Goal: Task Accomplishment & Management: Use online tool/utility

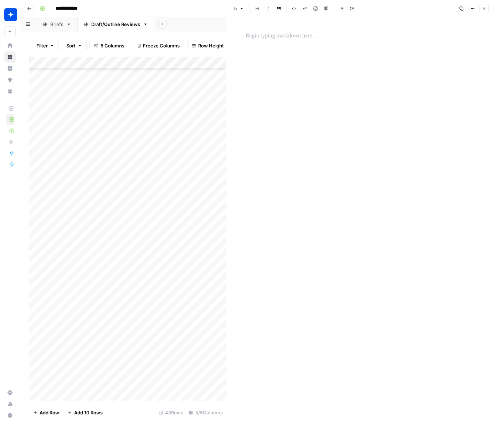
scroll to position [201, 0]
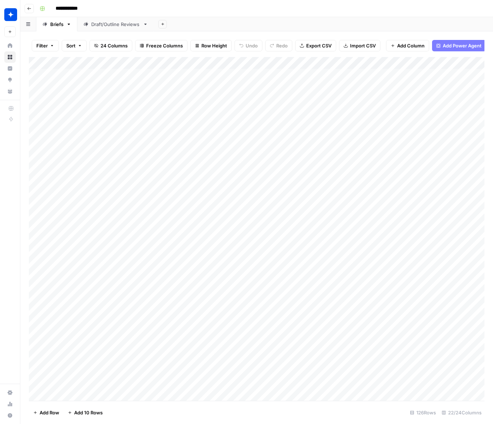
click at [110, 26] on div "Draft/Outline Reviews" at bounding box center [115, 24] width 49 height 7
click at [148, 384] on div "Add Column" at bounding box center [256, 228] width 455 height 343
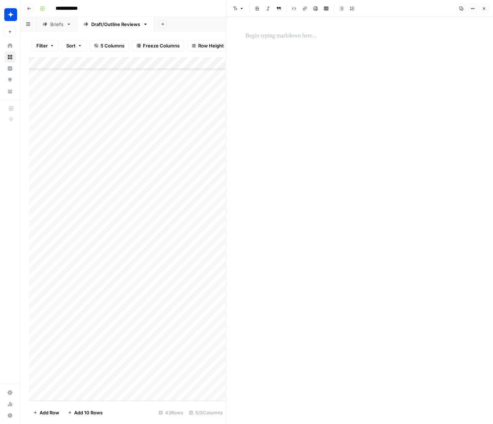
click at [328, 77] on div at bounding box center [359, 220] width 237 height 406
click at [303, 42] on div at bounding box center [359, 35] width 237 height 15
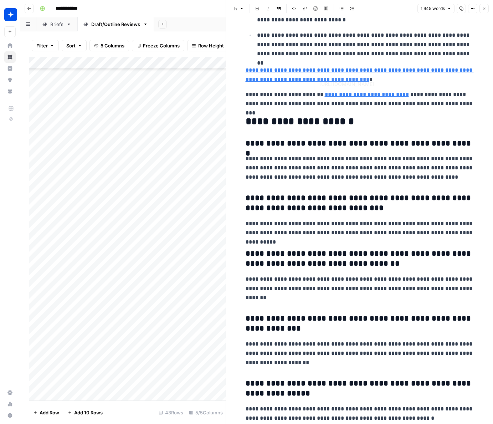
scroll to position [1337, 0]
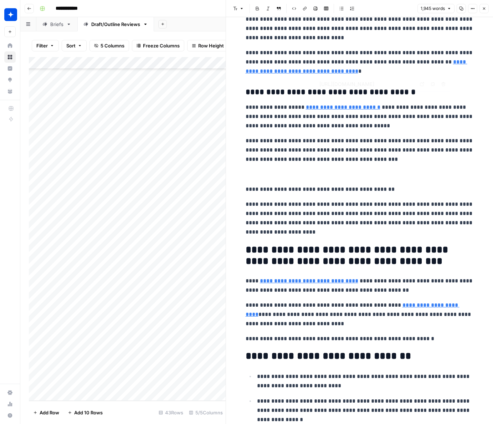
type input "[URL][DOMAIN_NAME]"
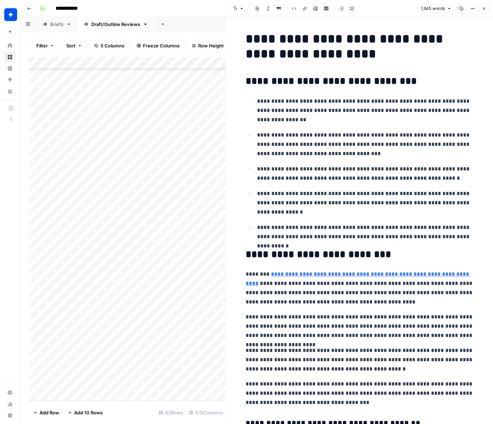
click at [486, 9] on button "Close" at bounding box center [483, 8] width 9 height 9
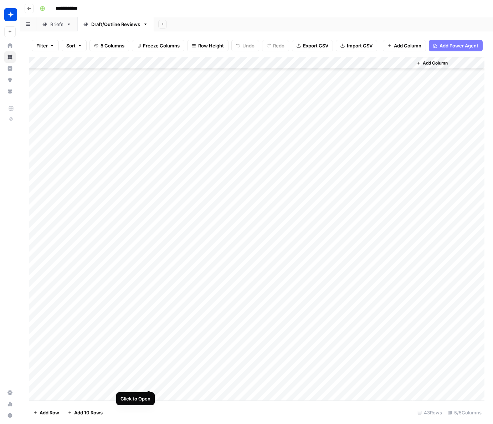
click at [150, 379] on div "Add Column" at bounding box center [256, 228] width 455 height 343
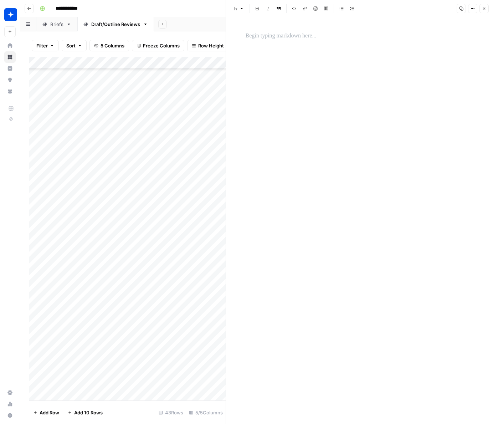
drag, startPoint x: 295, startPoint y: 52, endPoint x: 290, endPoint y: 43, distance: 10.4
click at [295, 51] on div at bounding box center [359, 220] width 237 height 406
click at [288, 41] on div at bounding box center [359, 35] width 237 height 15
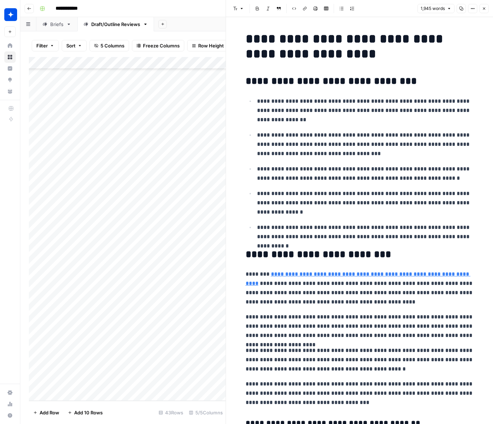
click at [475, 8] on button "Options" at bounding box center [472, 8] width 9 height 9
click at [352, 58] on h1 "**********" at bounding box center [359, 46] width 228 height 30
click at [484, 9] on icon "button" at bounding box center [484, 8] width 4 height 4
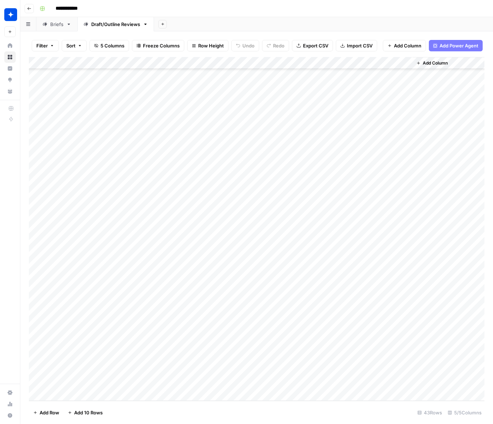
click at [253, 381] on div "Add Column" at bounding box center [256, 228] width 455 height 343
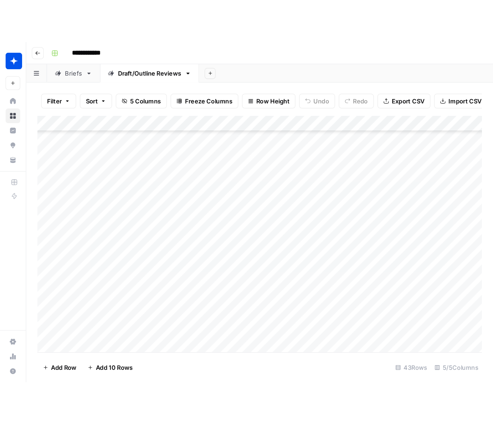
scroll to position [201, 0]
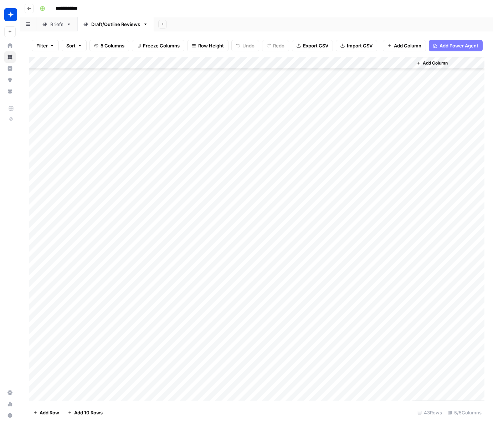
scroll to position [201, 0]
click at [279, 382] on div "Add Column" at bounding box center [256, 228] width 455 height 343
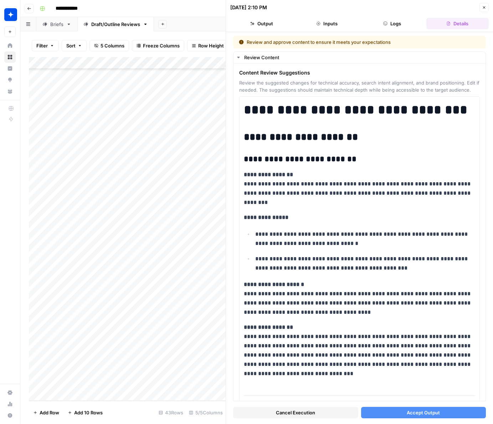
click at [415, 412] on span "Accept Output" at bounding box center [422, 412] width 33 height 7
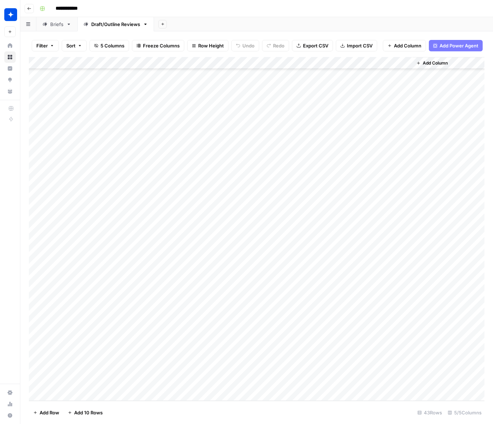
click at [383, 384] on div "Add Column" at bounding box center [256, 228] width 455 height 343
click at [404, 380] on div "Add Column" at bounding box center [256, 228] width 455 height 343
